Goal: Transaction & Acquisition: Purchase product/service

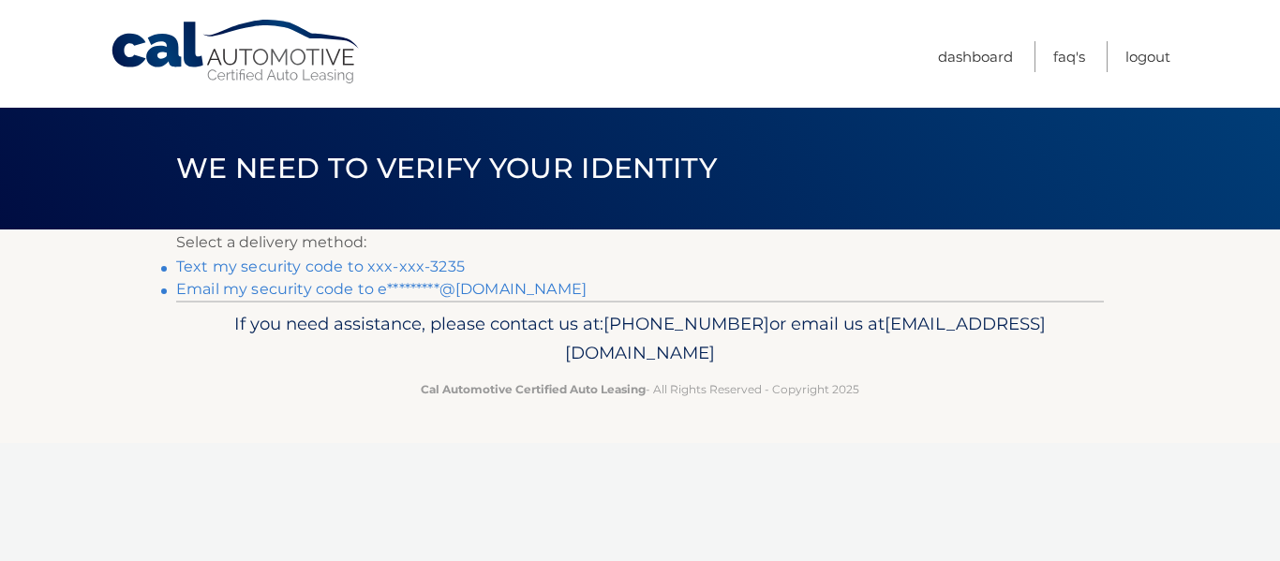
click at [427, 267] on link "Text my security code to xxx-xxx-3235" at bounding box center [320, 267] width 289 height 18
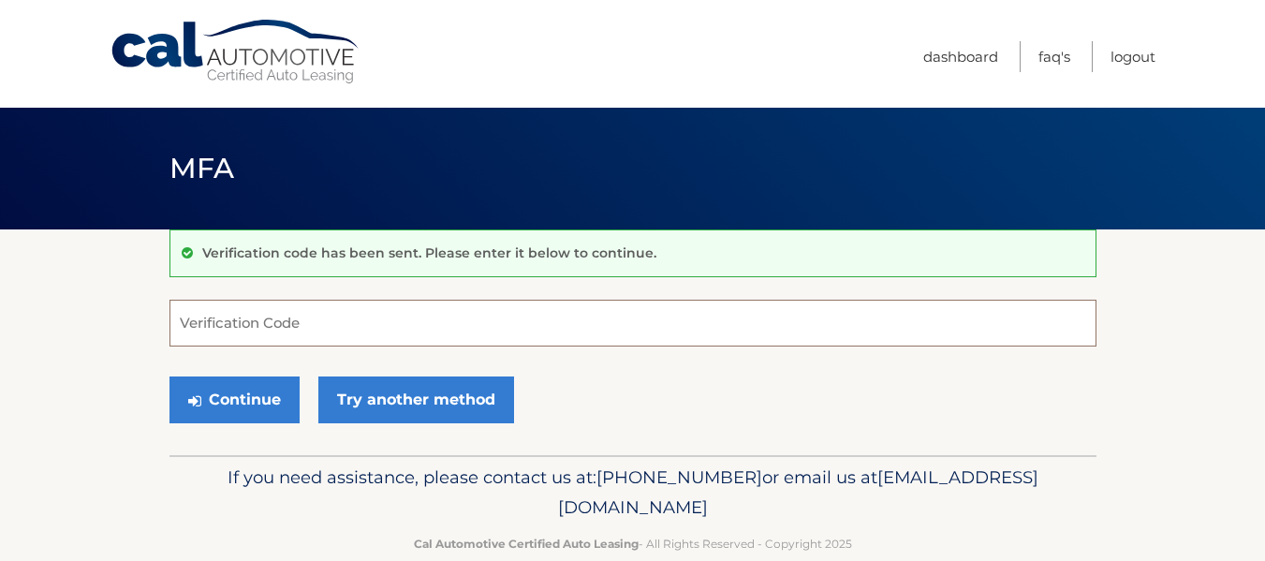
click at [298, 336] on input "Verification Code" at bounding box center [633, 323] width 927 height 47
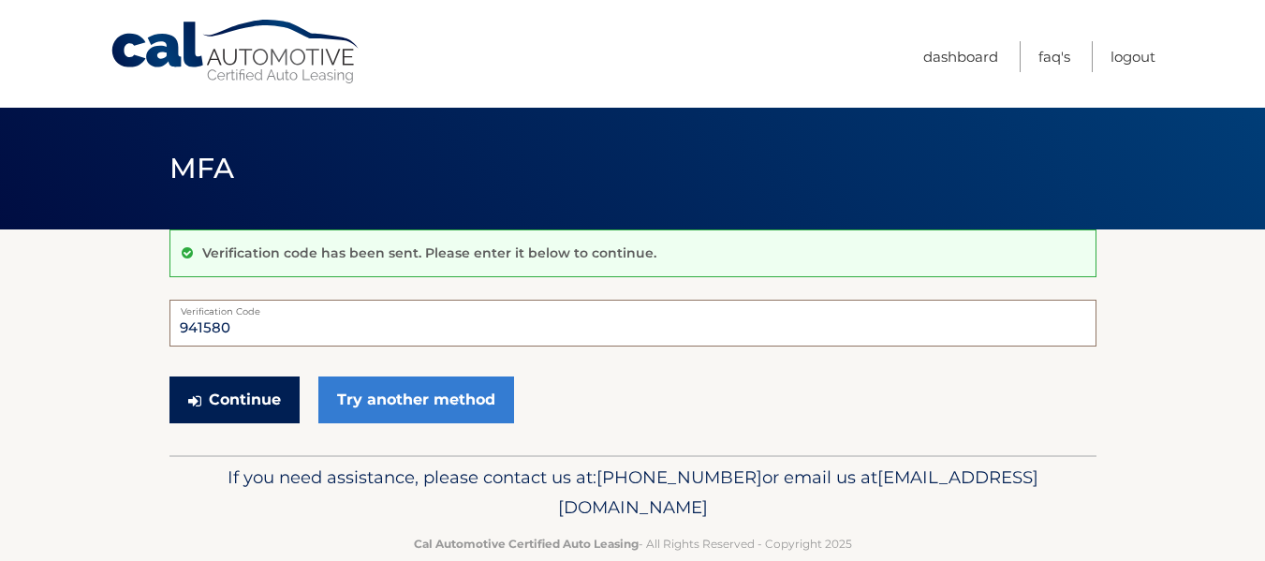
type input "941580"
click at [227, 404] on button "Continue" at bounding box center [235, 400] width 130 height 47
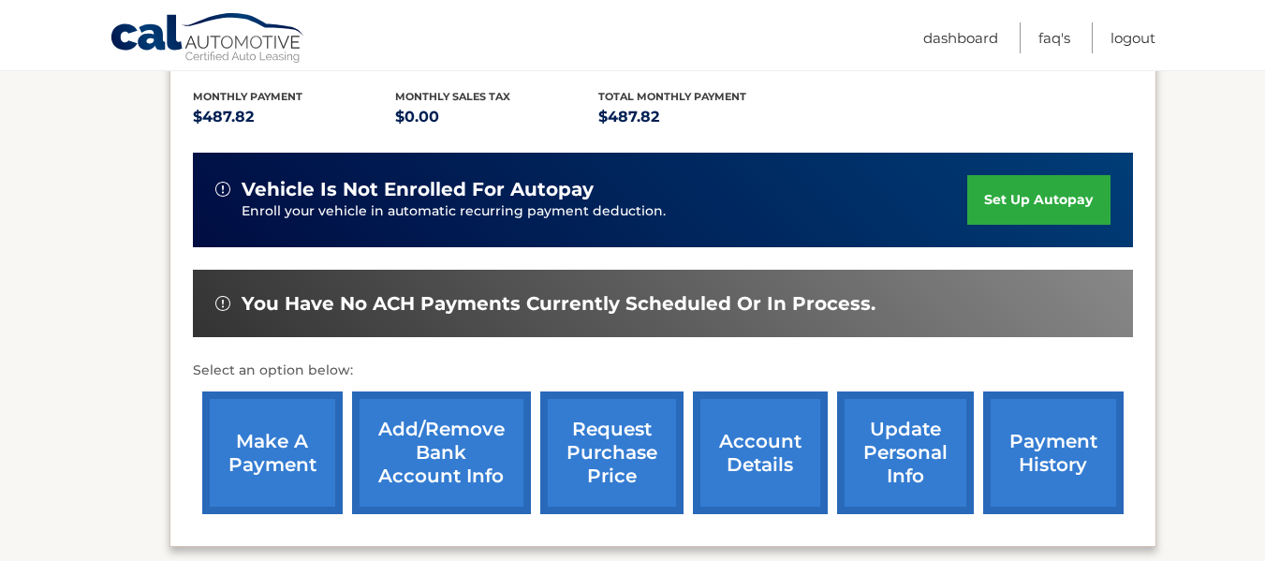
scroll to position [450, 0]
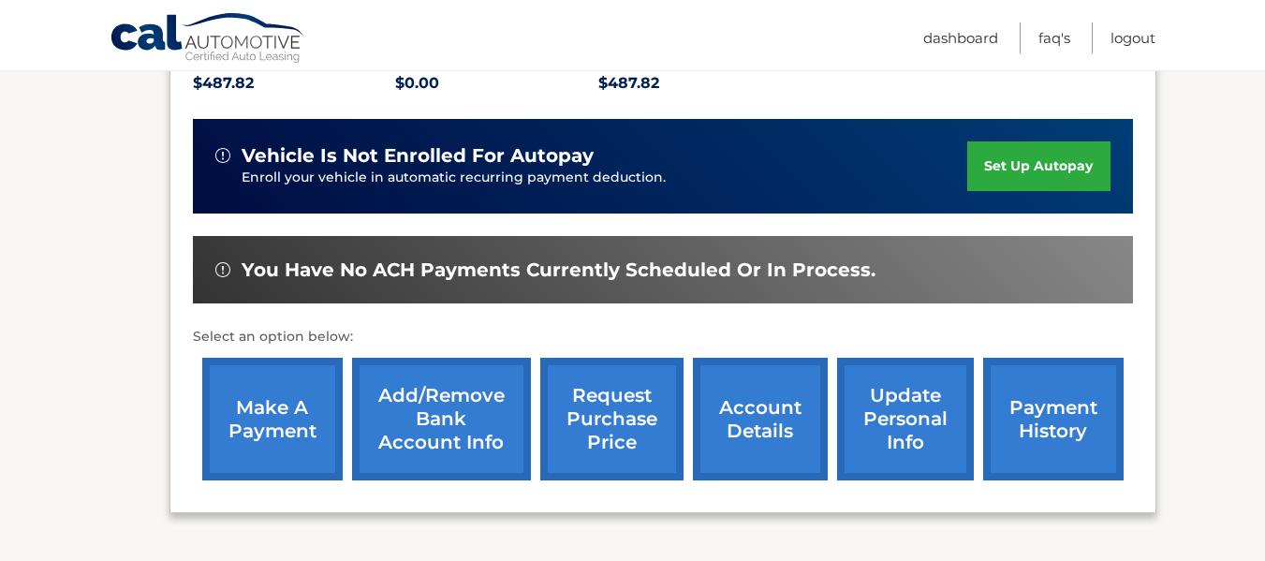
click at [264, 406] on link "make a payment" at bounding box center [272, 419] width 141 height 123
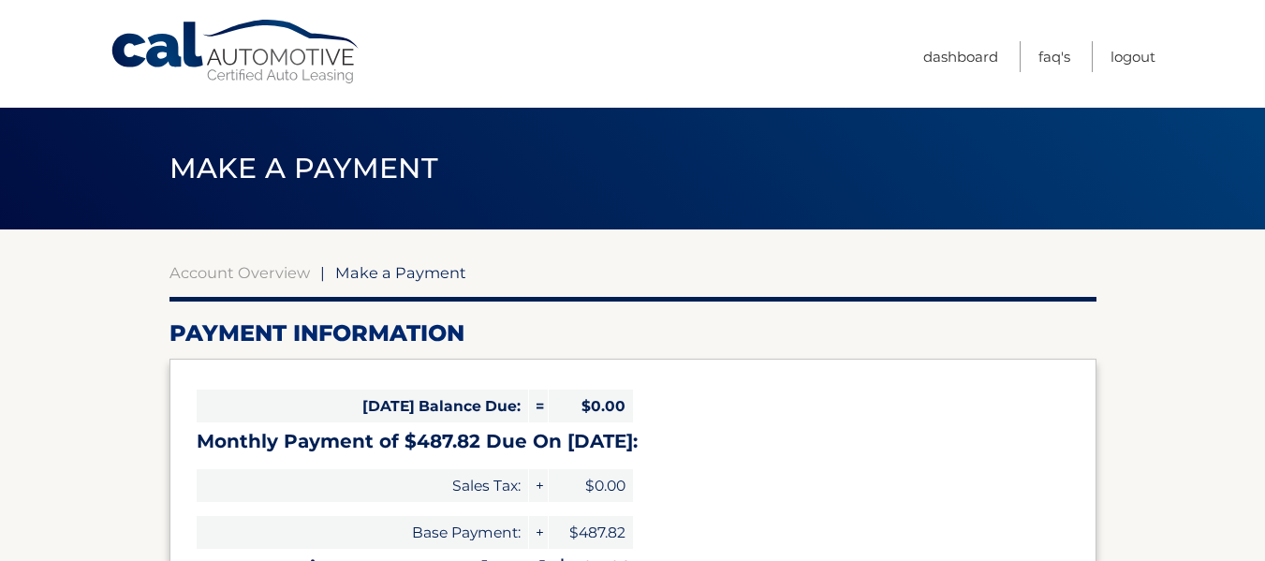
select select "YmVmMDA1OWYtYWEzYy00ZGViLTg2ZGMtYTJjODNhOWViODU2"
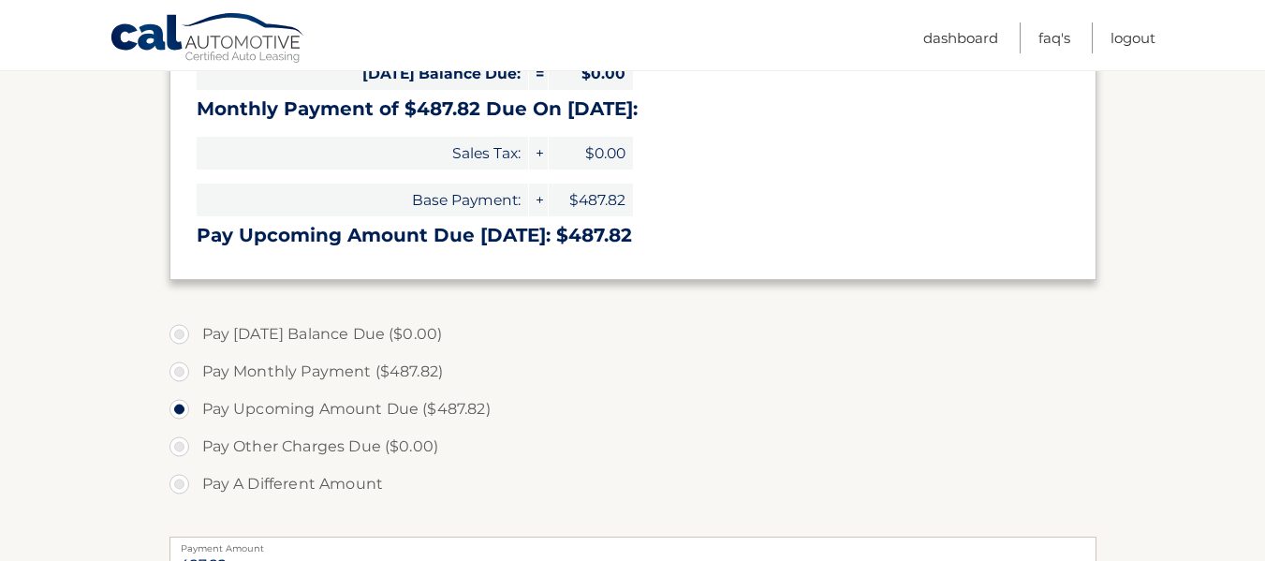
scroll to position [337, 0]
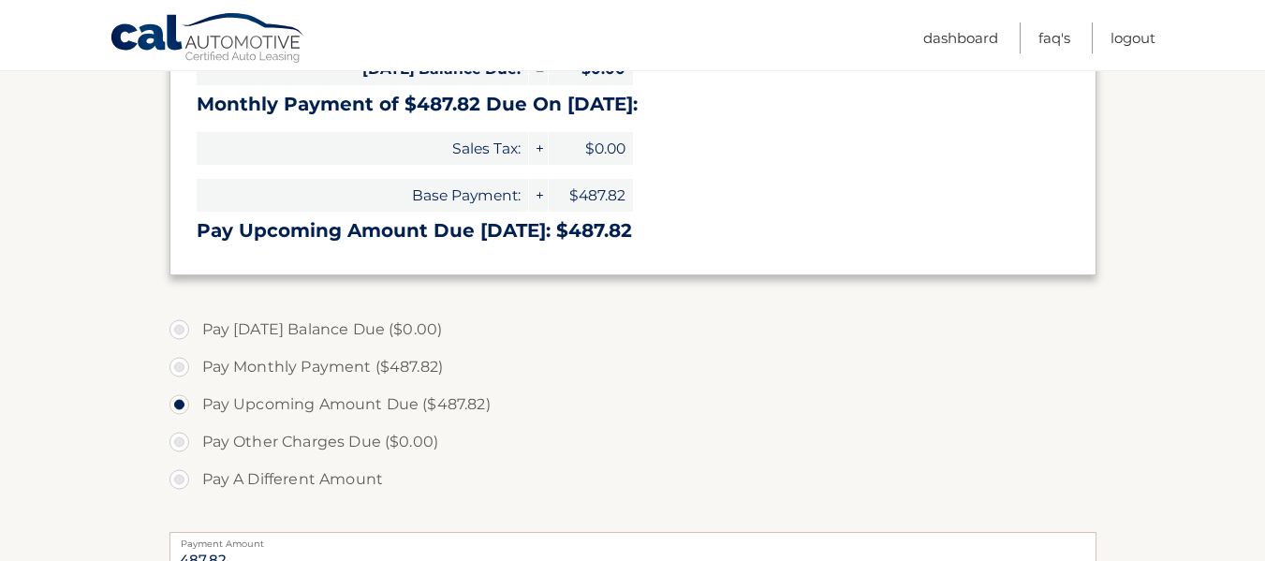
click at [183, 403] on label "Pay Upcoming Amount Due ($487.82)" at bounding box center [633, 404] width 927 height 37
click at [183, 403] on input "Pay Upcoming Amount Due ($487.82)" at bounding box center [186, 401] width 19 height 30
click at [177, 461] on input "Pay A Different Amount" at bounding box center [186, 476] width 19 height 30
radio input "true"
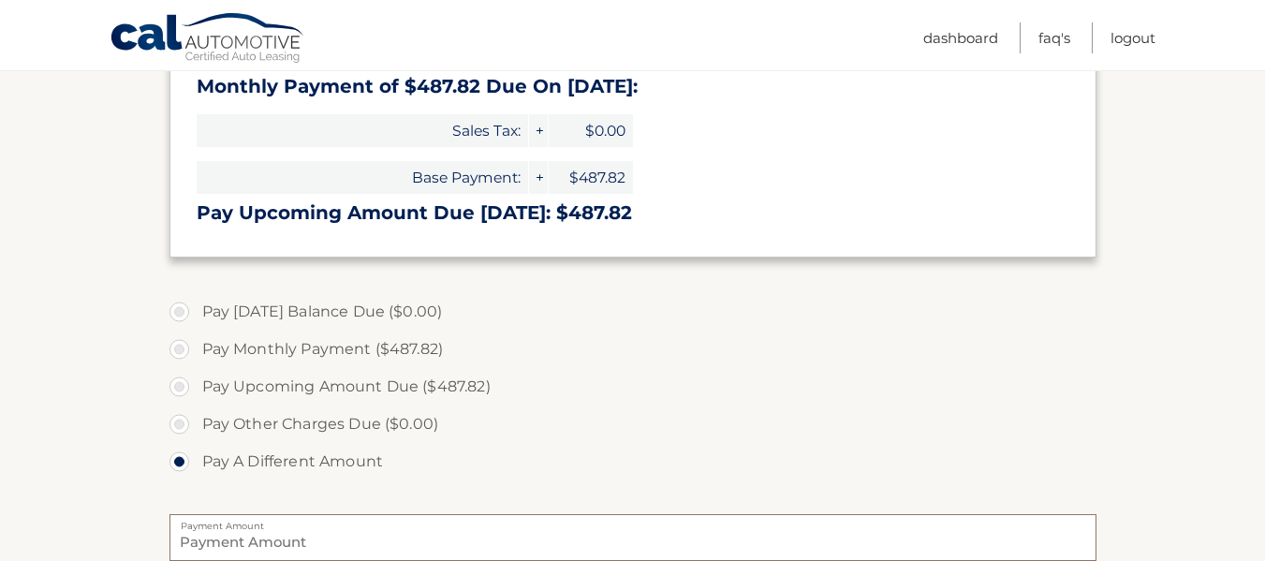
type input "0"
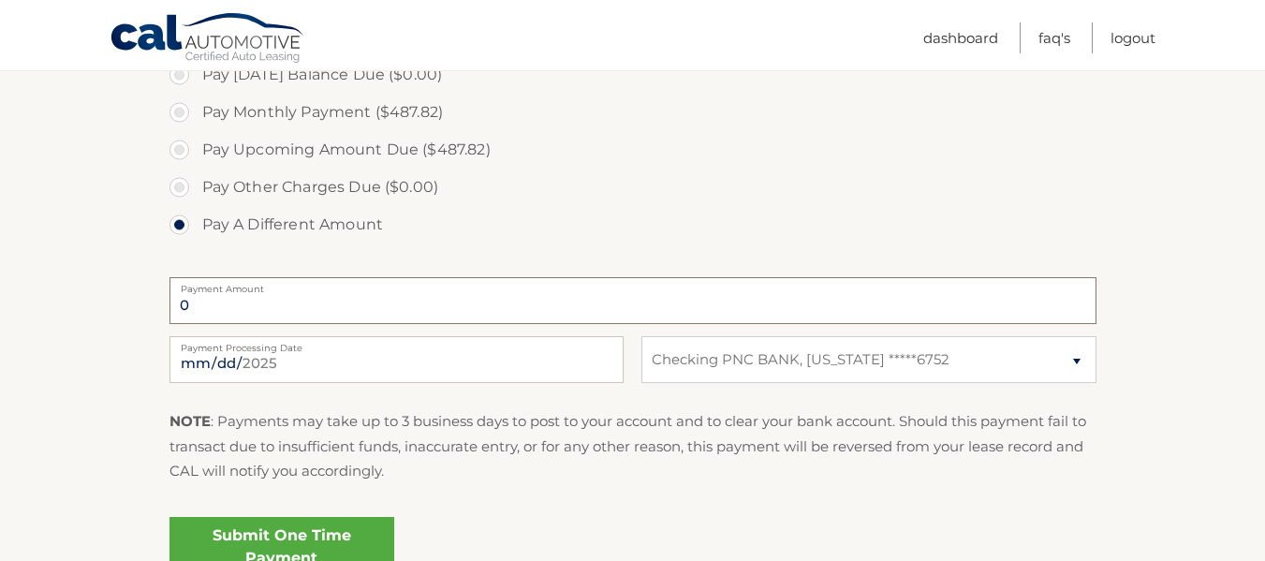
scroll to position [599, 0]
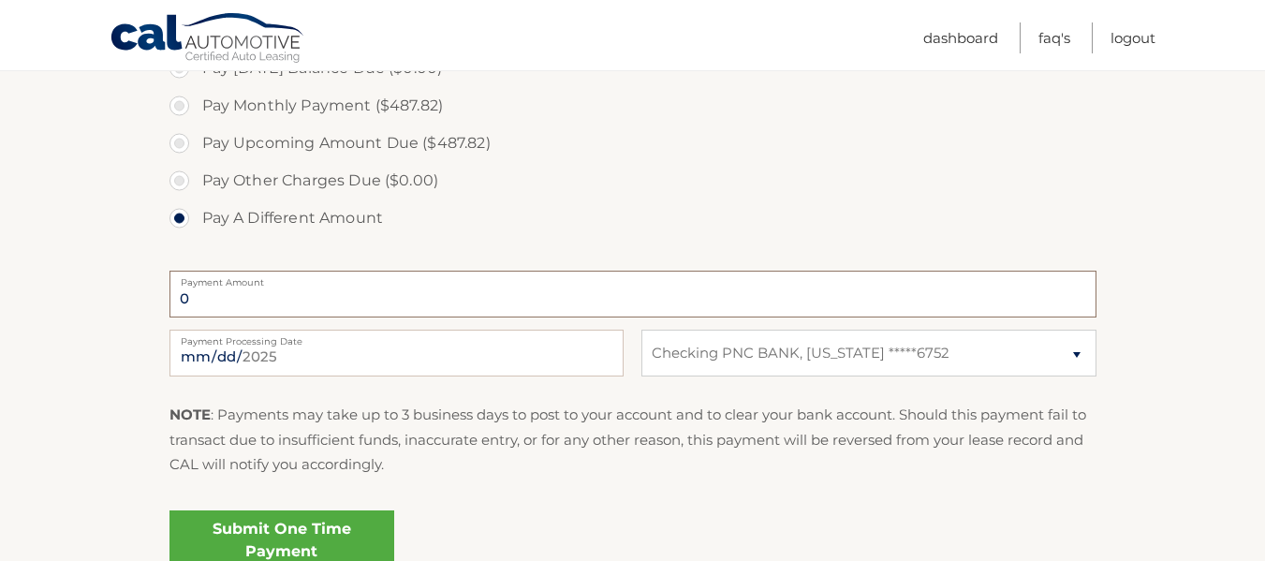
click at [245, 292] on input "0" at bounding box center [633, 294] width 927 height 47
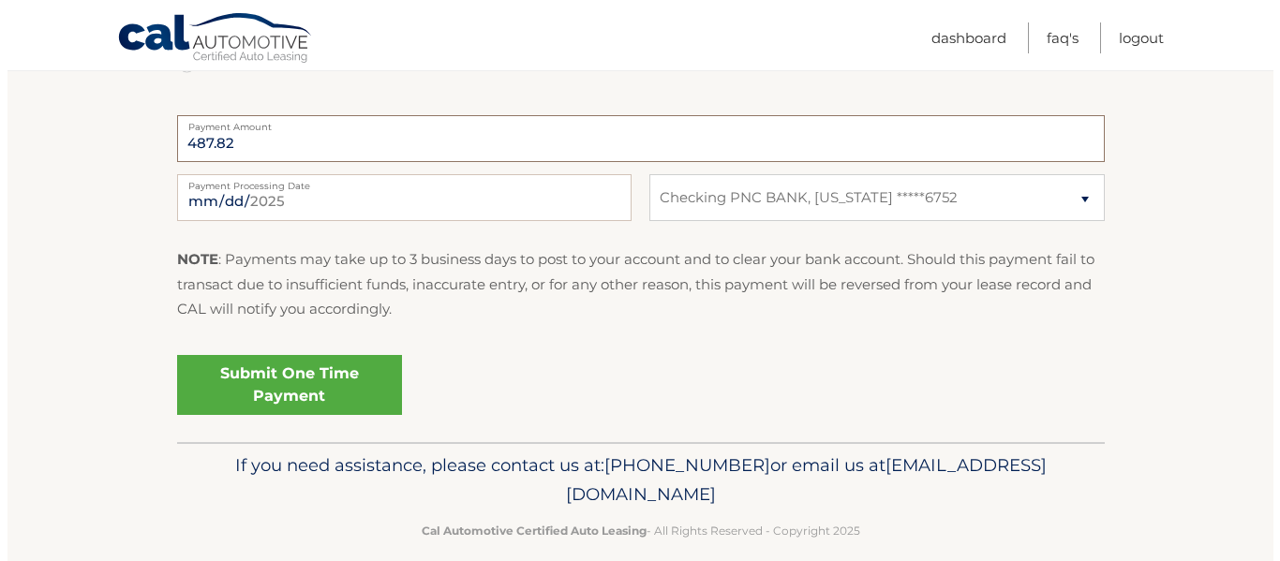
scroll to position [777, 0]
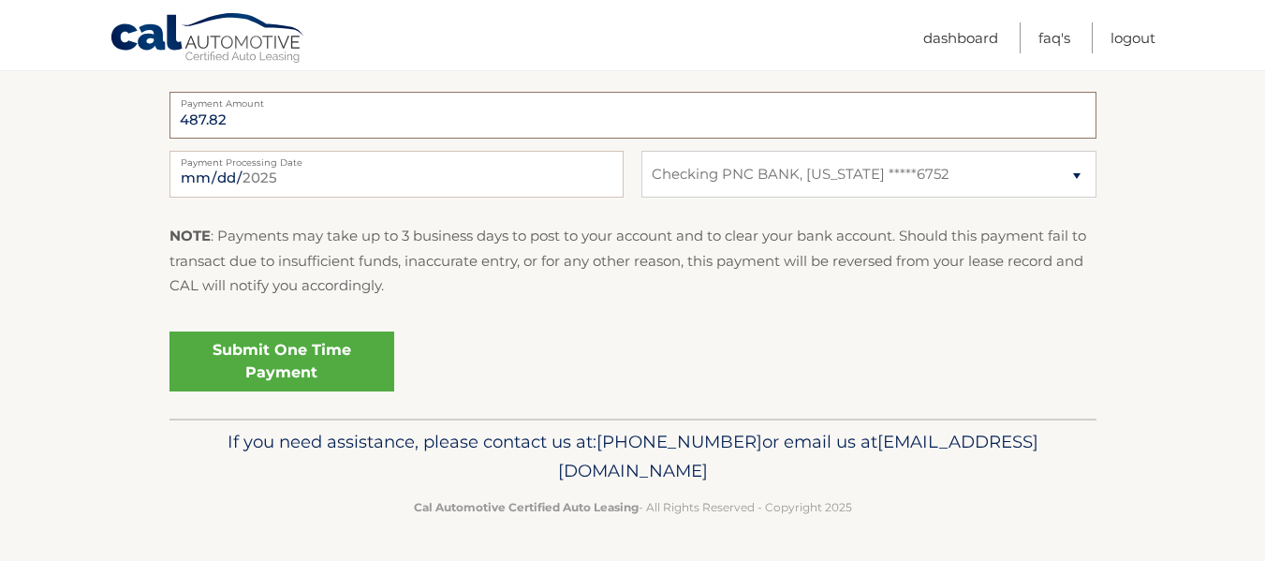
type input "487.82"
click at [307, 355] on link "Submit One Time Payment" at bounding box center [282, 362] width 225 height 60
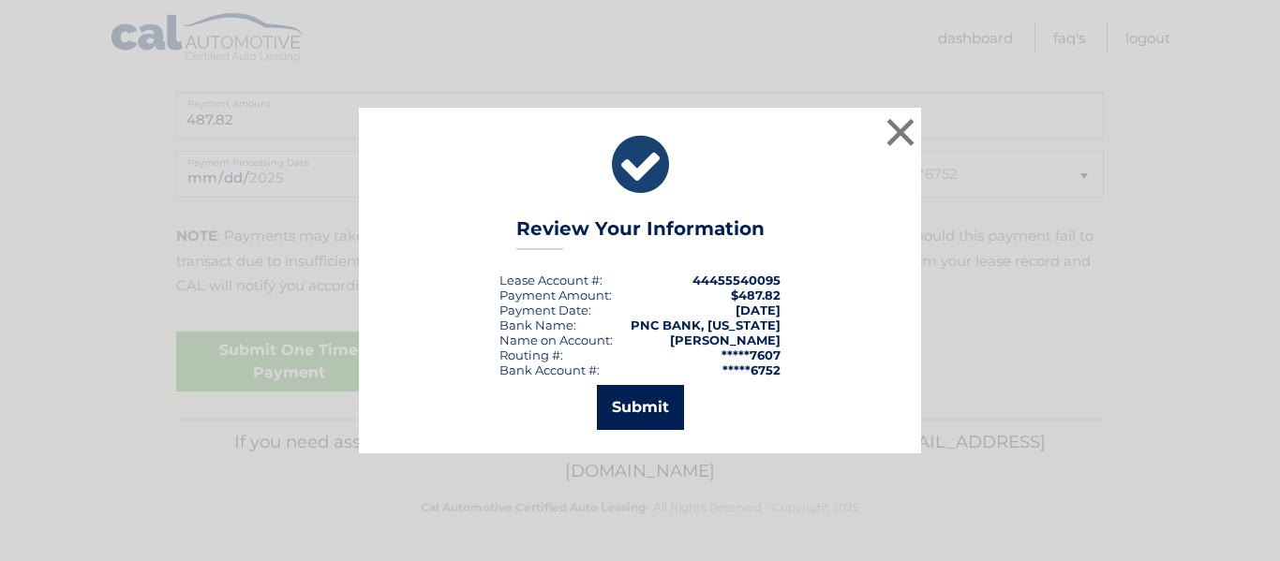
click at [632, 403] on button "Submit" at bounding box center [640, 407] width 87 height 45
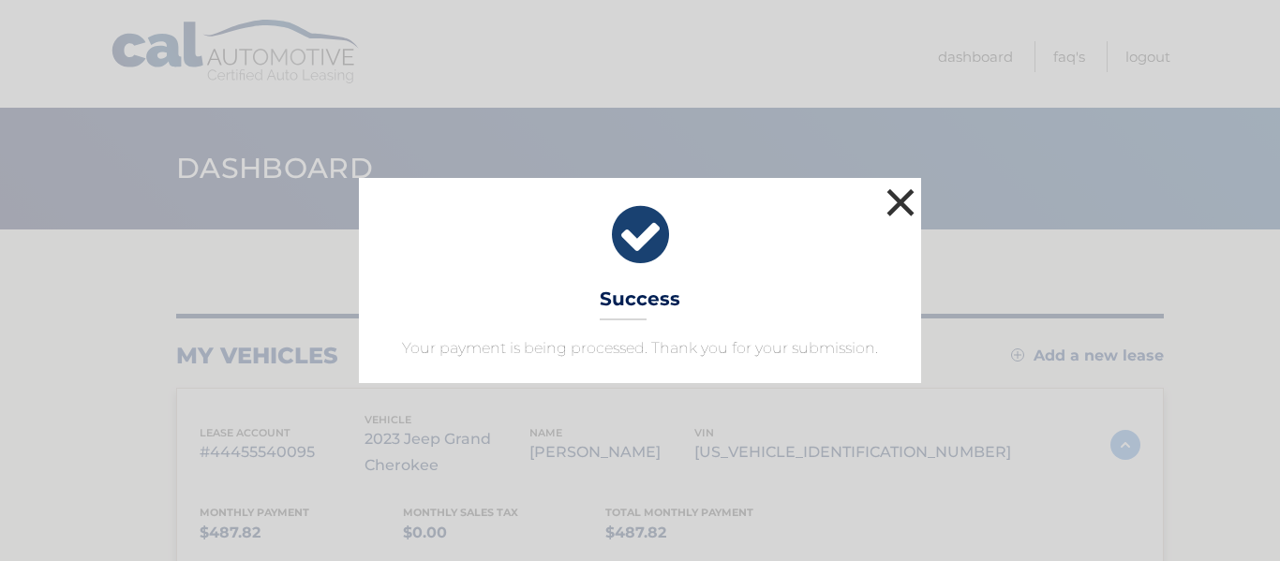
click at [895, 202] on button "×" at bounding box center [899, 202] width 37 height 37
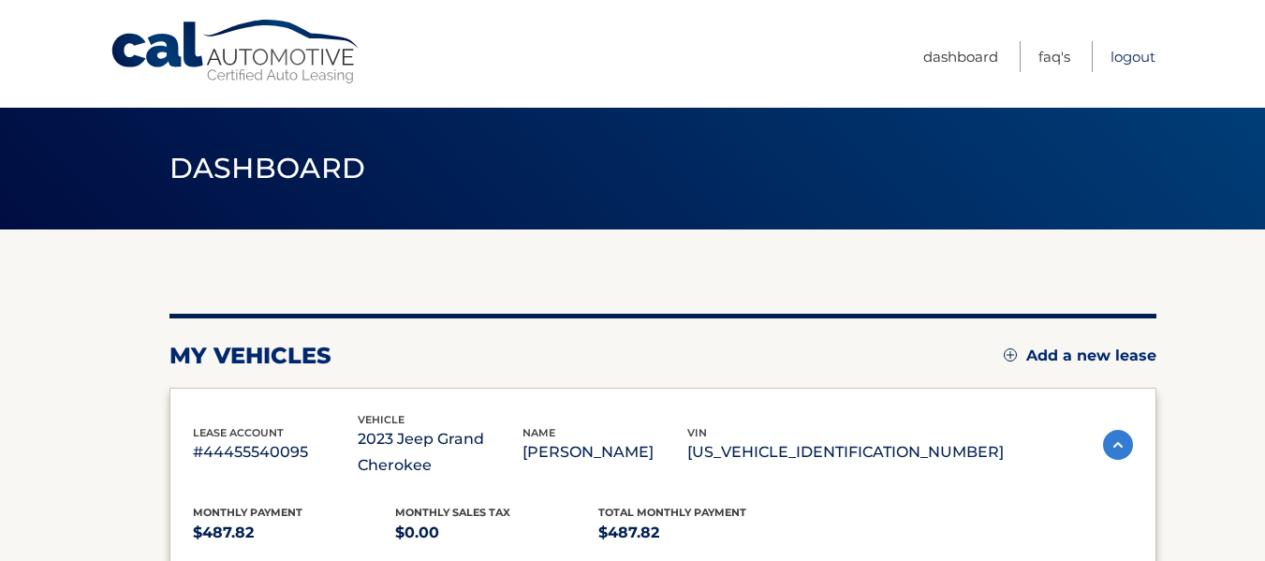
click at [1139, 59] on link "Logout" at bounding box center [1133, 56] width 45 height 31
